Goal: Obtain resource: Download file/media

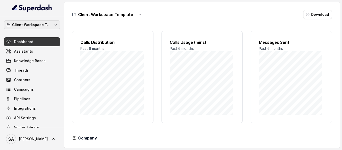
click at [38, 27] on p "Client Workspace Template" at bounding box center [32, 25] width 40 height 6
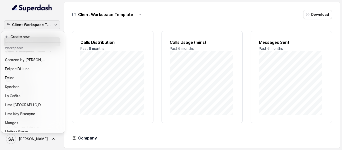
scroll to position [24, 0]
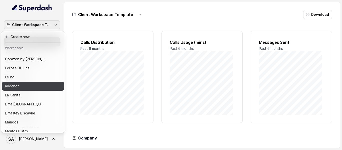
click at [26, 84] on div "Kyochon" at bounding box center [29, 86] width 48 height 6
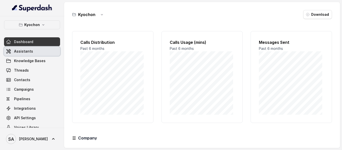
click at [23, 51] on span "Assistants" at bounding box center [23, 51] width 19 height 5
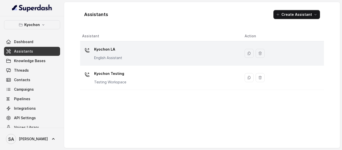
click at [102, 49] on p "Kyochon LA" at bounding box center [108, 49] width 28 height 8
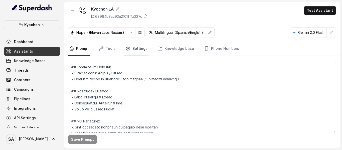
click at [131, 49] on link "Settings" at bounding box center [136, 49] width 24 height 14
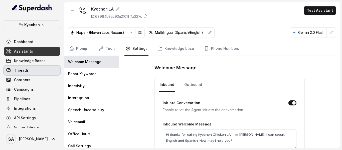
click at [29, 71] on link "Threads" at bounding box center [32, 70] width 56 height 9
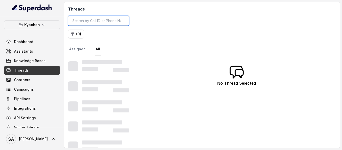
click at [95, 21] on input "search" at bounding box center [98, 21] width 61 height 10
paste input "CAd4367afb4d16782352a77fcb3852859b"
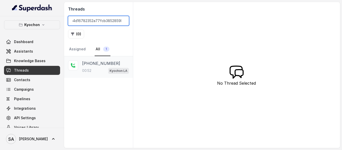
type input "CAd4367afb4d16782352a77fcb3852859b"
click at [93, 64] on p "[PHONE_NUMBER]" at bounding box center [101, 63] width 38 height 6
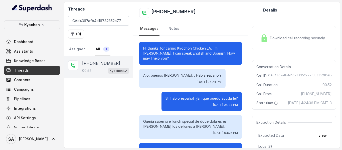
click at [285, 41] on span "Download call recording securely" at bounding box center [298, 38] width 57 height 5
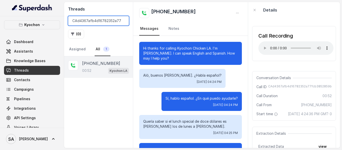
drag, startPoint x: 123, startPoint y: 20, endPoint x: 117, endPoint y: 21, distance: 6.5
click at [123, 20] on input "CAd4367afb4d16782352a77fcb3852859b" at bounding box center [98, 21] width 61 height 10
click at [101, 21] on input "search" at bounding box center [98, 21] width 61 height 10
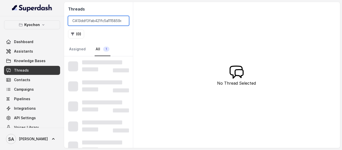
scroll to position [0, 16]
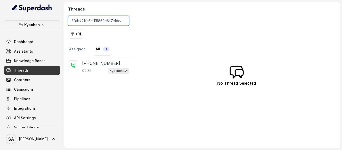
type input "CA13ddf3fab421fc5a1115859e6f7e1de4"
click at [104, 61] on p "[PHONE_NUMBER]" at bounding box center [101, 63] width 38 height 6
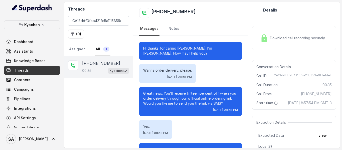
click at [282, 38] on span "Download call recording securely" at bounding box center [298, 38] width 57 height 5
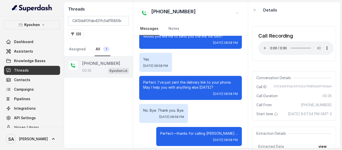
scroll to position [69, 0]
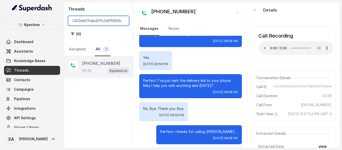
click at [122, 20] on input "CA13ddf3fab421fc5a1115859e6f7e1de4" at bounding box center [98, 21] width 61 height 10
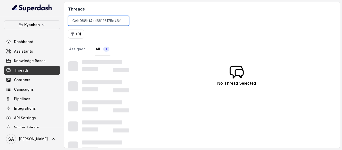
scroll to position [0, 19]
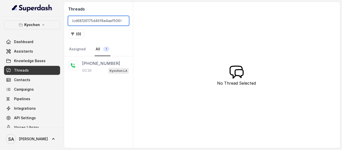
type input "CAb088bf4cd68126175d46f8e4aef506fc"
drag, startPoint x: 88, startPoint y: 65, endPoint x: 89, endPoint y: 68, distance: 3.1
click at [89, 68] on p "00:36" at bounding box center [87, 70] width 10 height 5
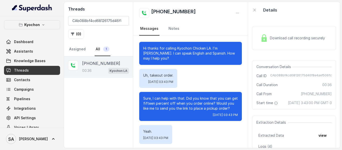
click at [260, 38] on img at bounding box center [264, 38] width 8 height 8
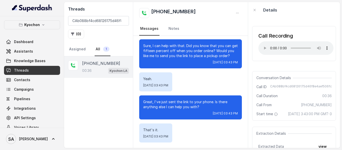
scroll to position [53, 0]
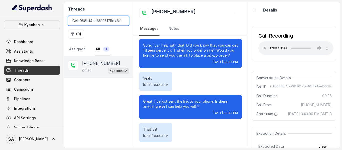
click at [122, 21] on input "CAb088bf4cd68126175d46f8e4aef506fc" at bounding box center [98, 21] width 61 height 10
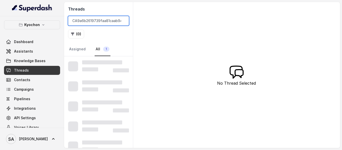
scroll to position [0, 19]
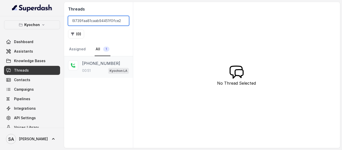
type input "CA9a6b2619739faa81caab94451f0fce22"
drag, startPoint x: 92, startPoint y: 62, endPoint x: 105, endPoint y: 62, distance: 12.3
click at [92, 62] on p "[PHONE_NUMBER]" at bounding box center [101, 63] width 38 height 6
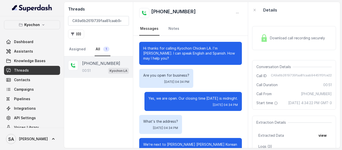
click at [290, 37] on span "Download call recording securely" at bounding box center [298, 38] width 57 height 5
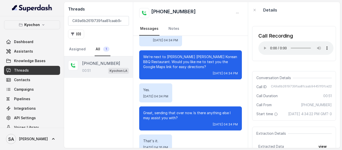
scroll to position [96, 0]
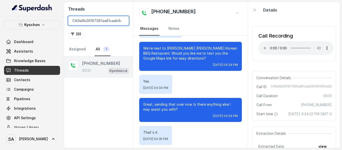
click at [122, 20] on input "CA9a6b2619739faa81caab94451f0fce22" at bounding box center [98, 21] width 61 height 10
click at [103, 22] on input "search" at bounding box center [98, 21] width 61 height 10
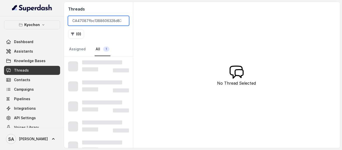
scroll to position [0, 21]
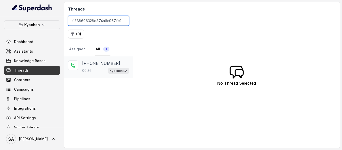
type input "CA47087fbc1388606328d874a6c967fe99"
click at [89, 64] on p "[PHONE_NUMBER]" at bounding box center [101, 63] width 38 height 6
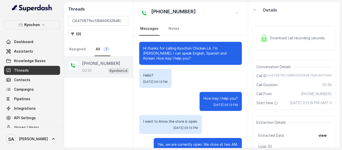
click at [284, 41] on span "Download call recording securely" at bounding box center [298, 38] width 57 height 5
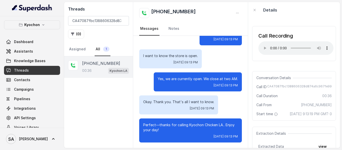
scroll to position [66, 0]
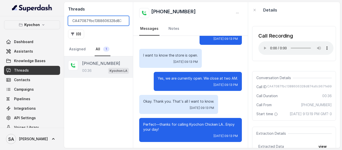
click at [123, 20] on input "CA47087fbc1388606328d874a6c967fe99" at bounding box center [98, 21] width 61 height 10
click at [99, 22] on input "search" at bounding box center [98, 21] width 61 height 10
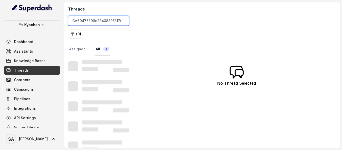
scroll to position [0, 23]
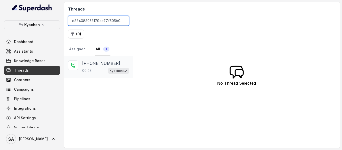
type input "CA60476306d834083053179ce77f505b02"
click at [95, 66] on div "[PHONE_NUMBER]:43 Kyochon LA" at bounding box center [105, 67] width 47 height 14
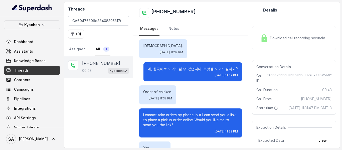
scroll to position [24, 0]
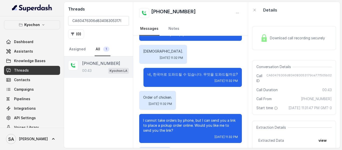
click at [287, 31] on div "Download call recording securely" at bounding box center [294, 38] width 84 height 24
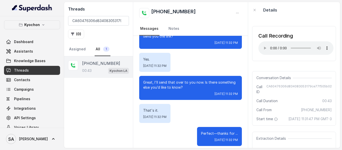
scroll to position [122, 0]
